Goal: Task Accomplishment & Management: Use online tool/utility

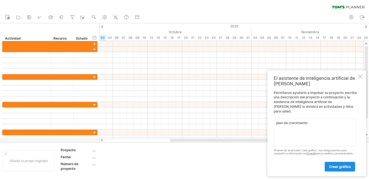
type textarea "plan de crecimiento"
click at [343, 169] on link "crear gráfico" at bounding box center [339, 167] width 30 height 10
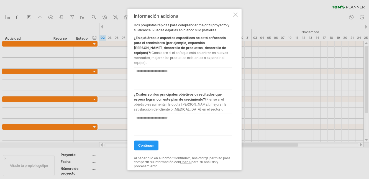
click at [209, 74] on textarea at bounding box center [183, 78] width 98 height 22
type textarea "**********"
click at [154, 123] on textarea at bounding box center [183, 124] width 98 height 22
type textarea "**********"
click at [144, 140] on link "continuar" at bounding box center [146, 145] width 25 height 10
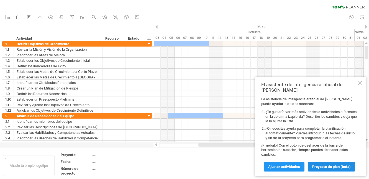
click at [327, 169] on link "proyecto de plan (beta)" at bounding box center [330, 167] width 47 height 10
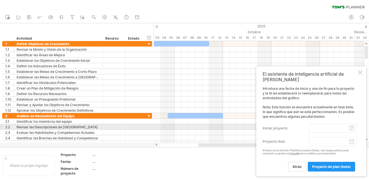
click at [311, 127] on input "Iniciar proyecto:" at bounding box center [333, 128] width 48 height 9
click at [299, 125] on label "Iniciar proyecto:" at bounding box center [285, 128] width 46 height 9
click at [309, 125] on input "Iniciar proyecto:" at bounding box center [333, 128] width 48 height 9
click at [299, 125] on label "Iniciar proyecto:" at bounding box center [285, 128] width 46 height 9
click at [309, 125] on input "Iniciar proyecto:" at bounding box center [333, 128] width 48 height 9
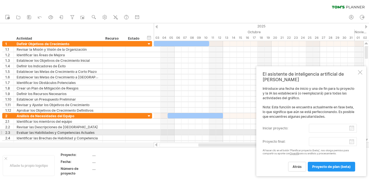
click at [280, 133] on div "Introduce una fecha de inicio y una de fin para tu proyecto y la IA las estable…" at bounding box center [309, 128] width 94 height 85
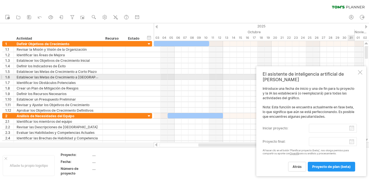
click at [357, 79] on div "El asistente de inteligencia artificial de [PERSON_NAME] Introduce una fecha de…" at bounding box center [311, 121] width 110 height 110
click at [360, 74] on div at bounding box center [360, 72] width 4 height 4
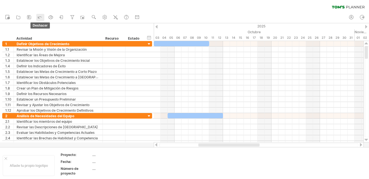
click at [42, 18] on icon at bounding box center [40, 17] width 6 height 6
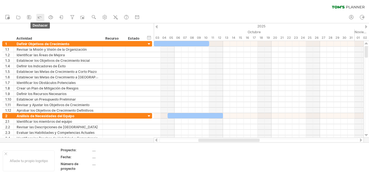
click at [42, 18] on icon at bounding box center [40, 17] width 6 height 6
